Goal: Information Seeking & Learning: Check status

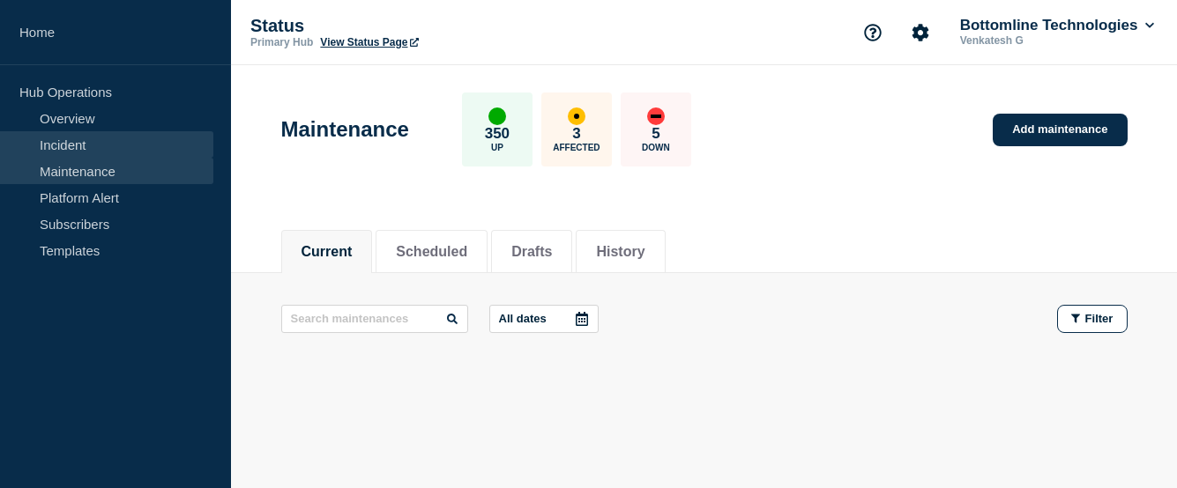
click at [56, 141] on link "Incident" at bounding box center [106, 144] width 213 height 26
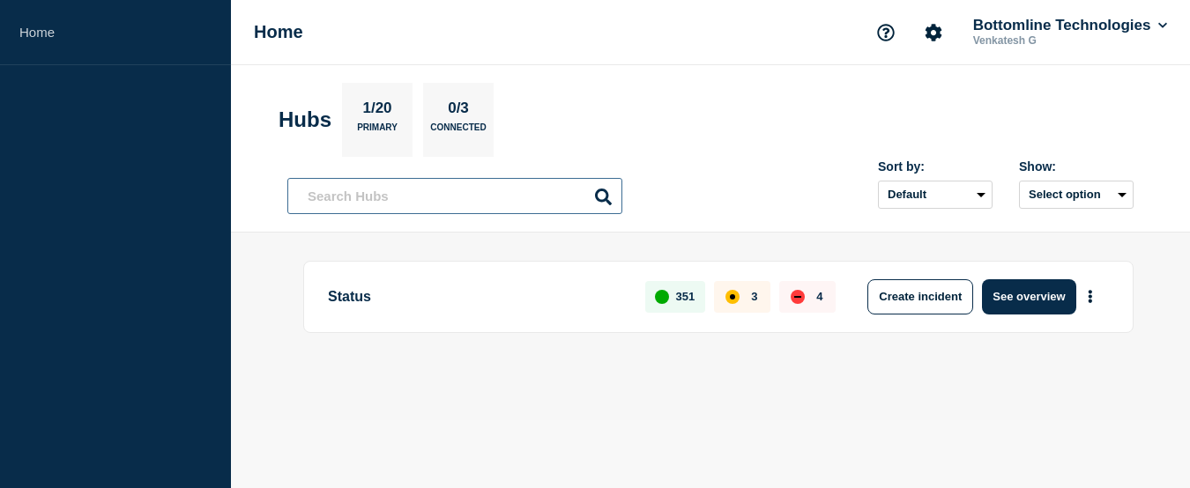
click at [410, 199] on input "text" at bounding box center [454, 196] width 335 height 36
paste input "WT-58348"
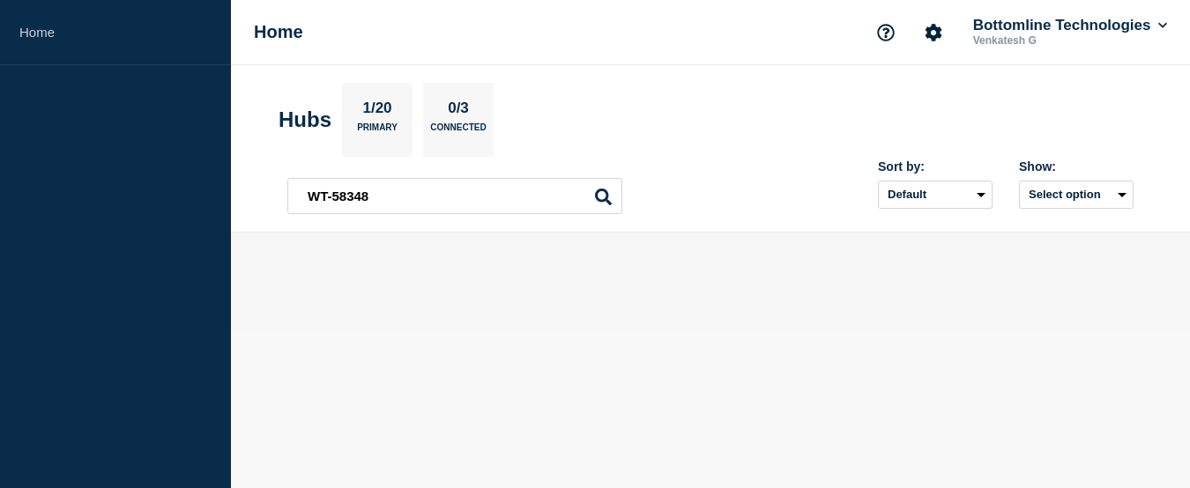
click at [603, 196] on icon at bounding box center [603, 197] width 17 height 17
drag, startPoint x: 603, startPoint y: 196, endPoint x: 612, endPoint y: 202, distance: 10.8
click at [612, 202] on div "WT-58348" at bounding box center [454, 196] width 335 height 36
drag, startPoint x: 404, startPoint y: 203, endPoint x: 305, endPoint y: 190, distance: 99.5
click at [305, 190] on input "WT-58348" at bounding box center [454, 196] width 335 height 36
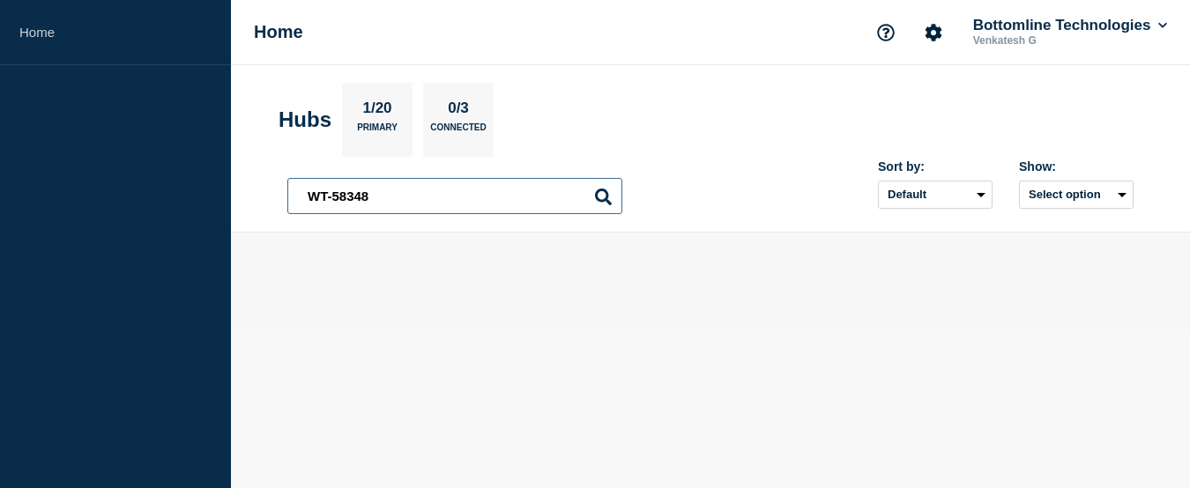
paste input "[Paymode X / Website] | Severity: 2 | Summary: Multiple Down Alerts - Resolved"
type input "[Paymode X / Website] | Severity: 2 | Summary: Multiple Down Alerts - Resolved"
click at [603, 192] on icon at bounding box center [603, 197] width 17 height 17
click at [533, 186] on input "[Paymode X / Website] | Severity: 2 | Summary: Multiple Down Alerts - Resolved" at bounding box center [454, 196] width 335 height 36
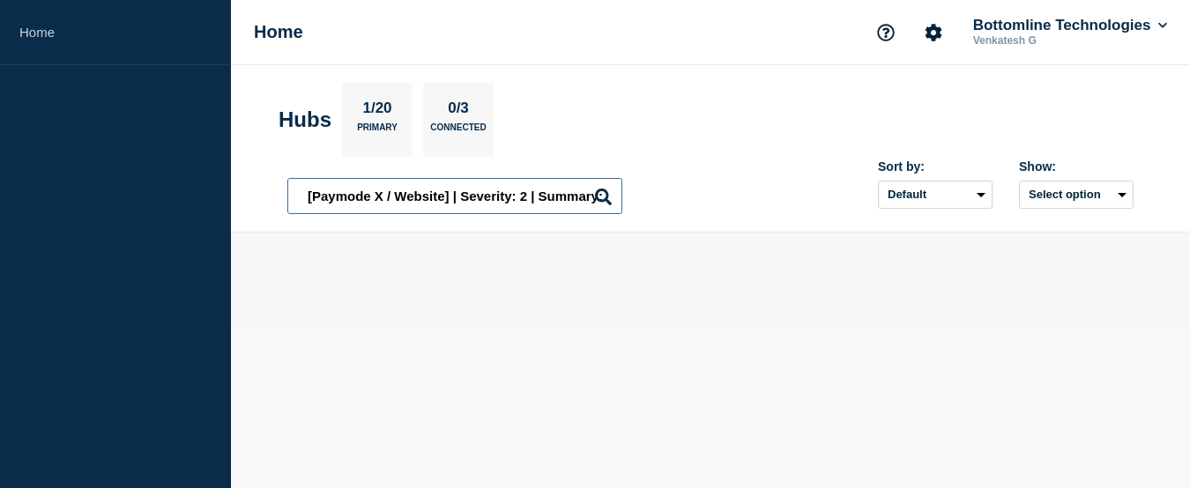
click at [533, 186] on input "[Paymode X / Website] | Severity: 2 | Summary: Multiple Down Alerts - Resolved" at bounding box center [454, 196] width 335 height 36
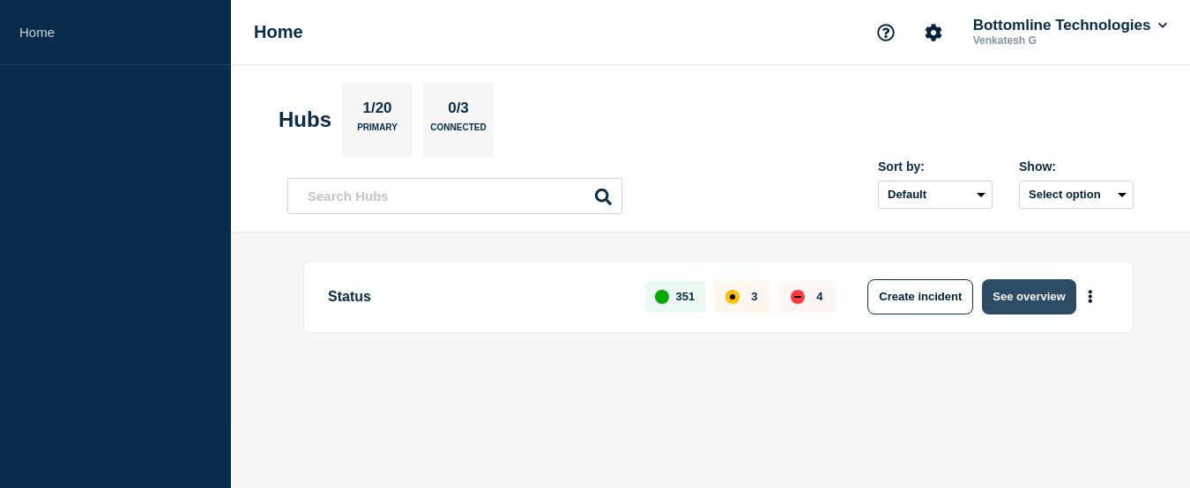
click at [1005, 297] on button "See overview" at bounding box center [1028, 296] width 93 height 35
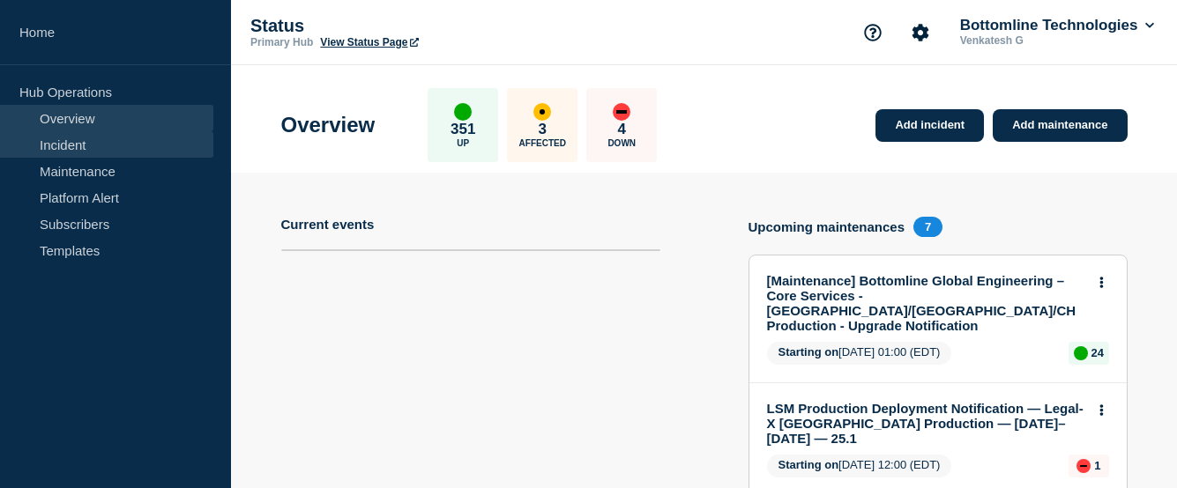
click at [77, 144] on link "Incident" at bounding box center [106, 144] width 213 height 26
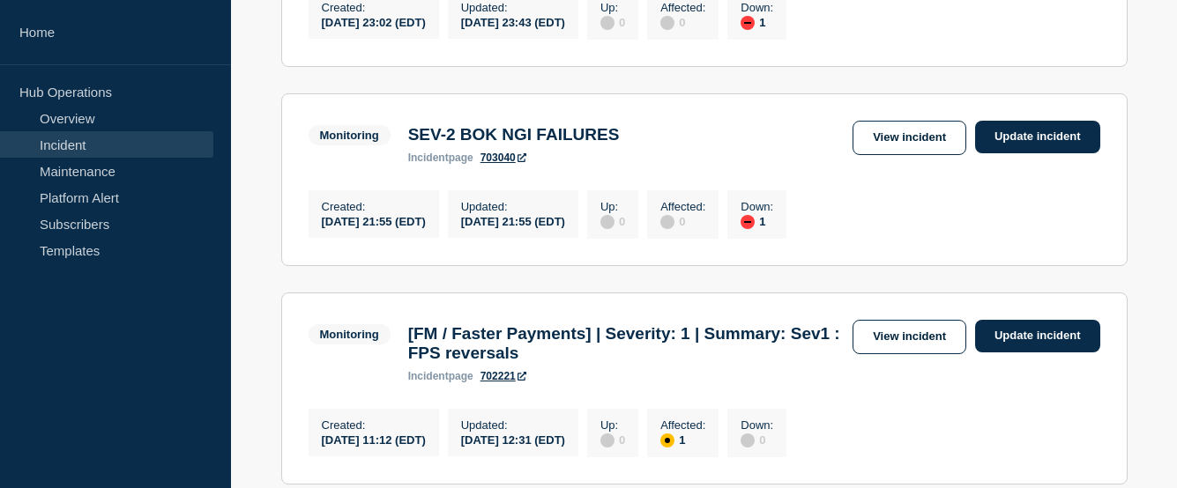
scroll to position [88, 0]
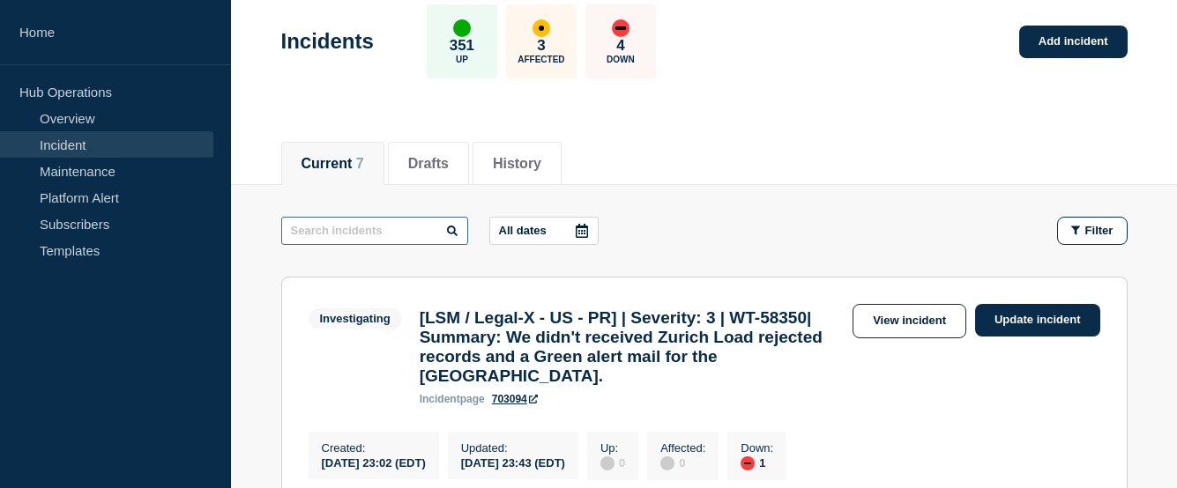
click at [376, 231] on input "text" at bounding box center [374, 231] width 187 height 28
paste input "[Paymode X / Website] | Severity: 2 | Summary: Multiple Down Alerts - Resolved"
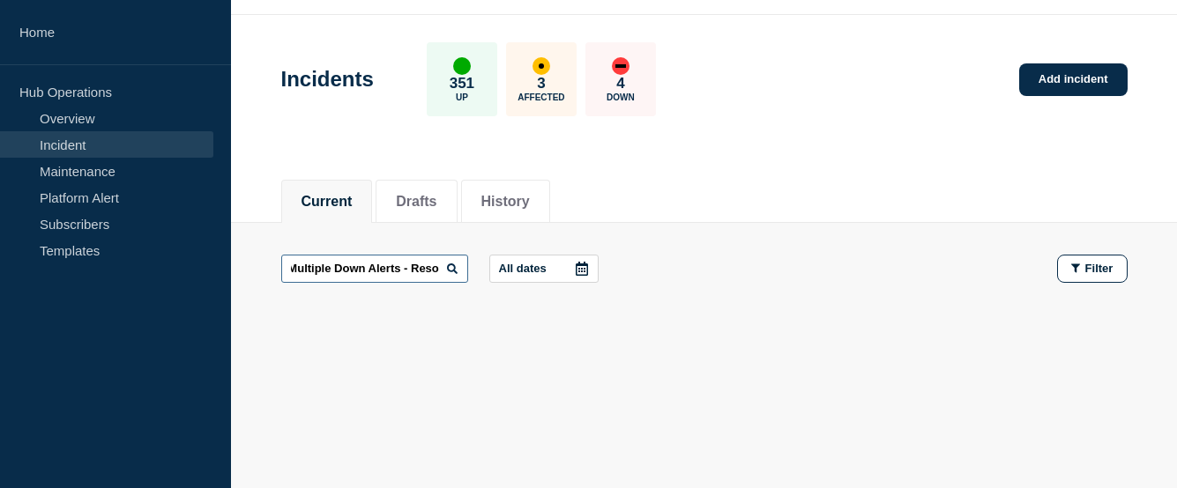
scroll to position [0, 220]
type input "[Paymode X / Website] | Severity: 2 | Summary: Multiple Down Alerts"
